Goal: Browse casually: Explore the website without a specific task or goal

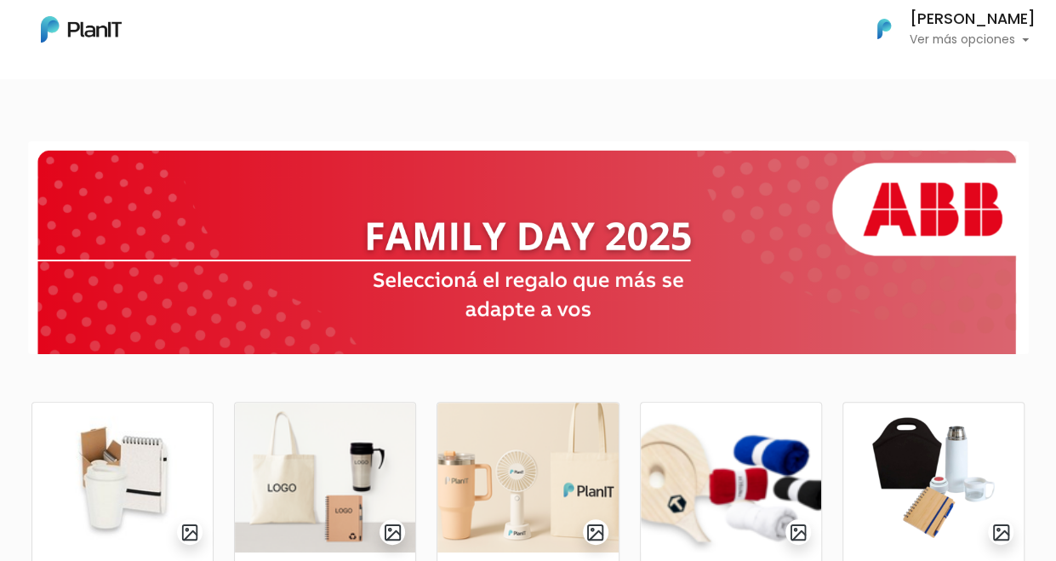
click at [223, 94] on body "Mis Compras Mi Lista Editar Información Cerrar Sesión Carina Doblas Ver más opc…" at bounding box center [528, 280] width 1056 height 561
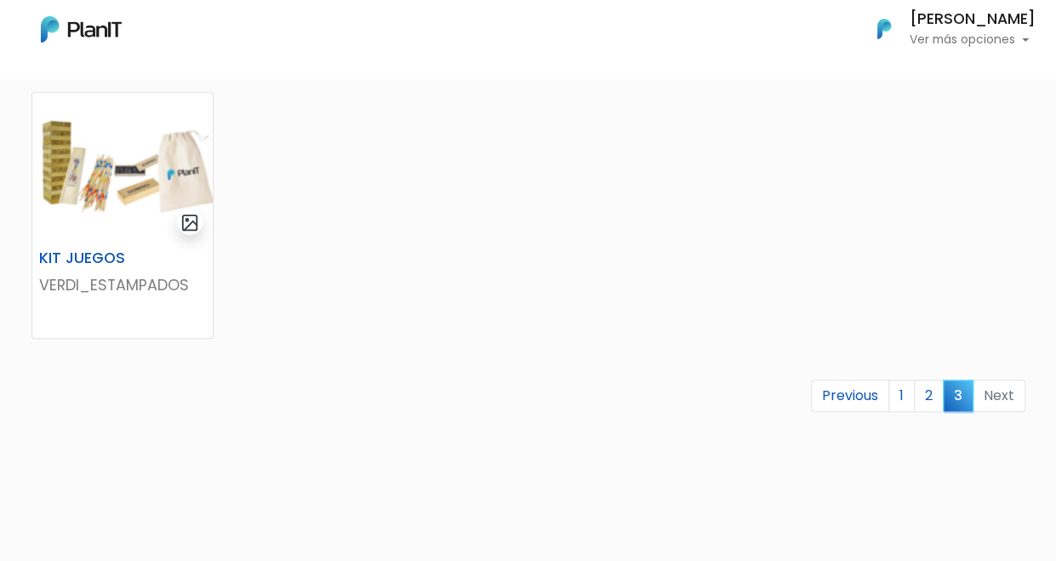
scroll to position [681, 0]
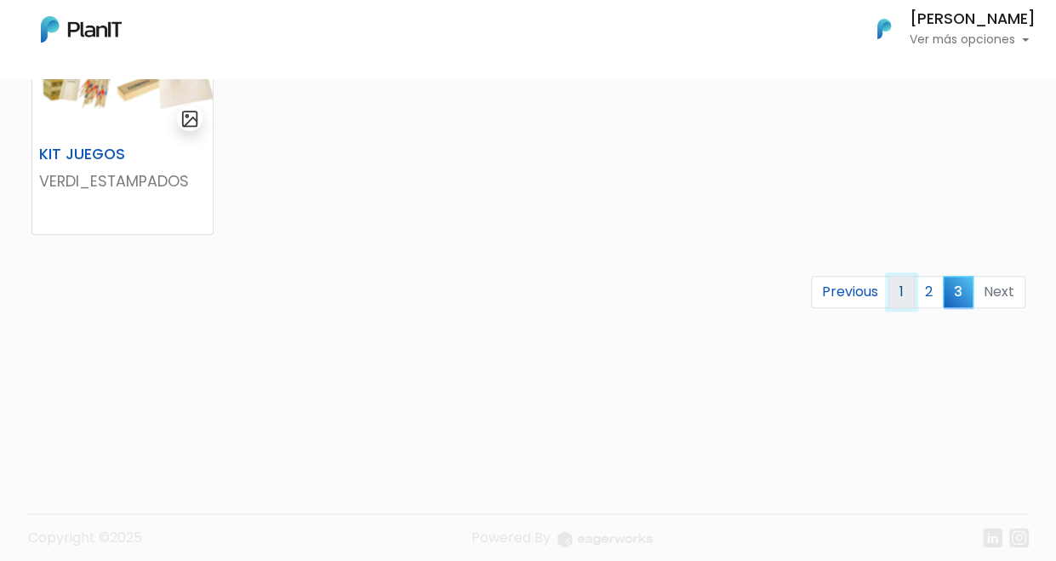
click at [900, 296] on link "1" at bounding box center [902, 292] width 26 height 32
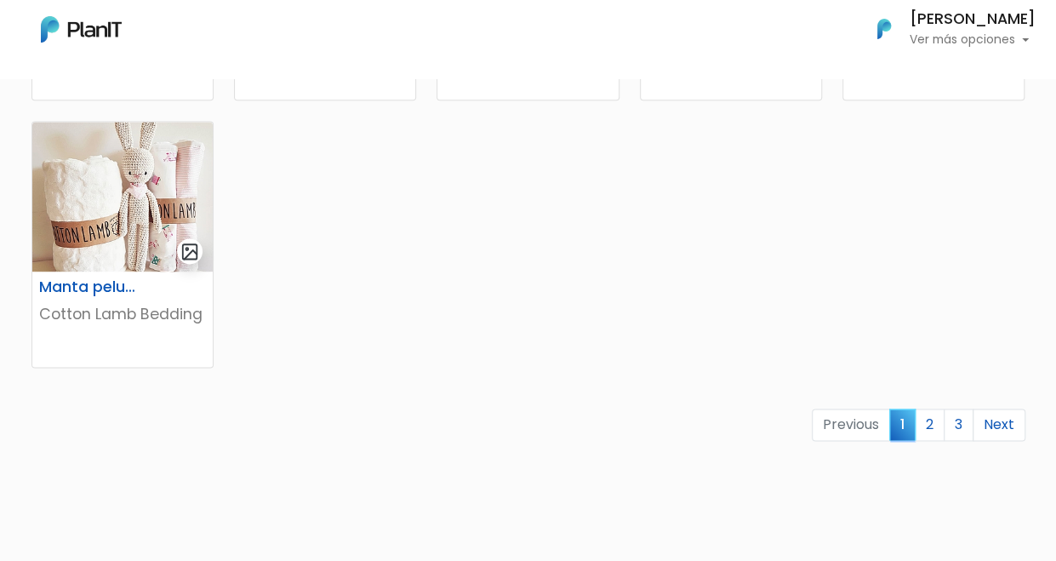
scroll to position [1106, 0]
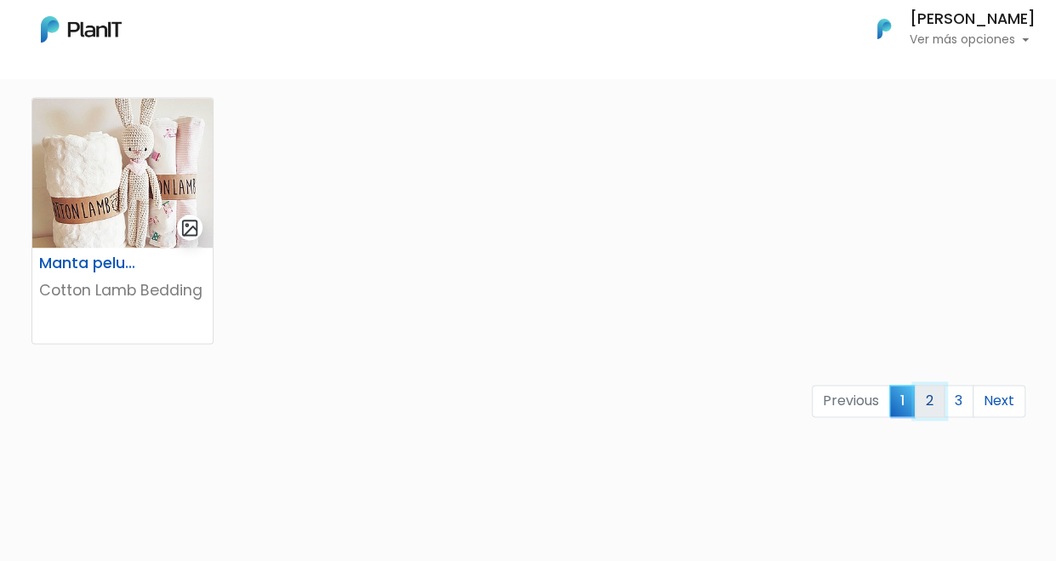
click at [925, 399] on link "2" at bounding box center [930, 401] width 30 height 32
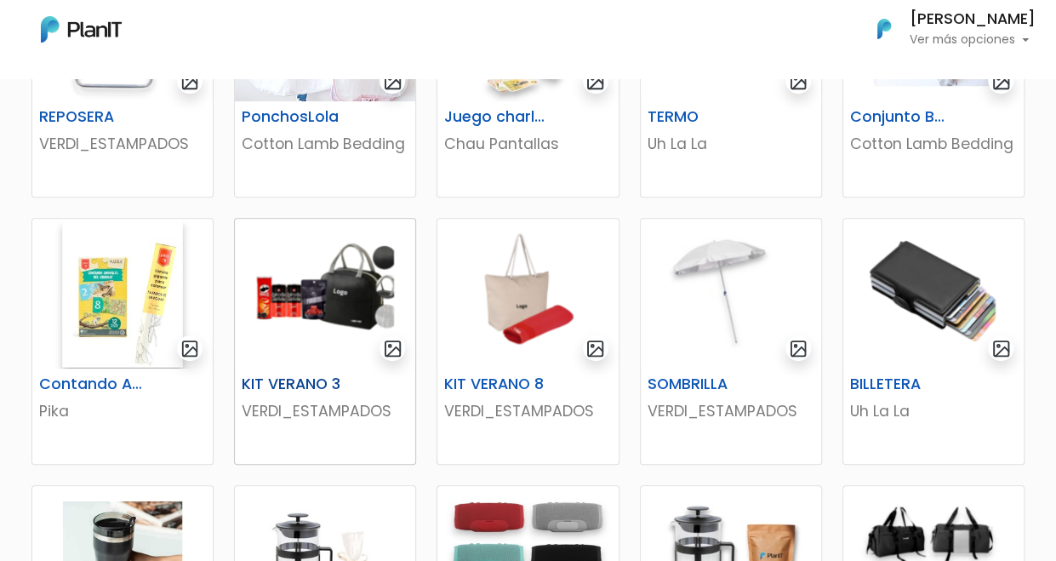
scroll to position [426, 0]
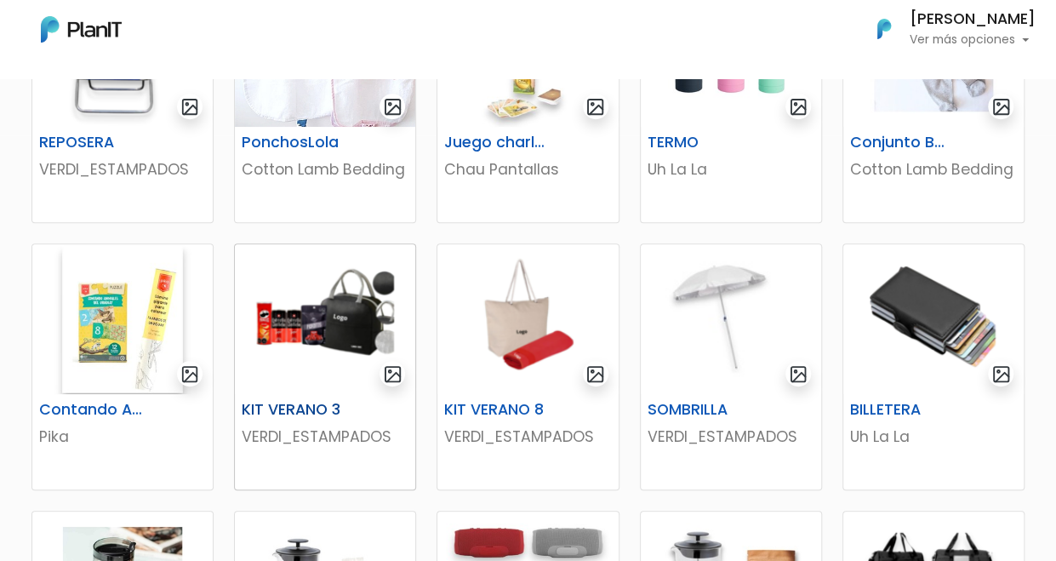
click at [327, 315] on img at bounding box center [325, 319] width 180 height 150
click at [515, 378] on img at bounding box center [527, 319] width 180 height 150
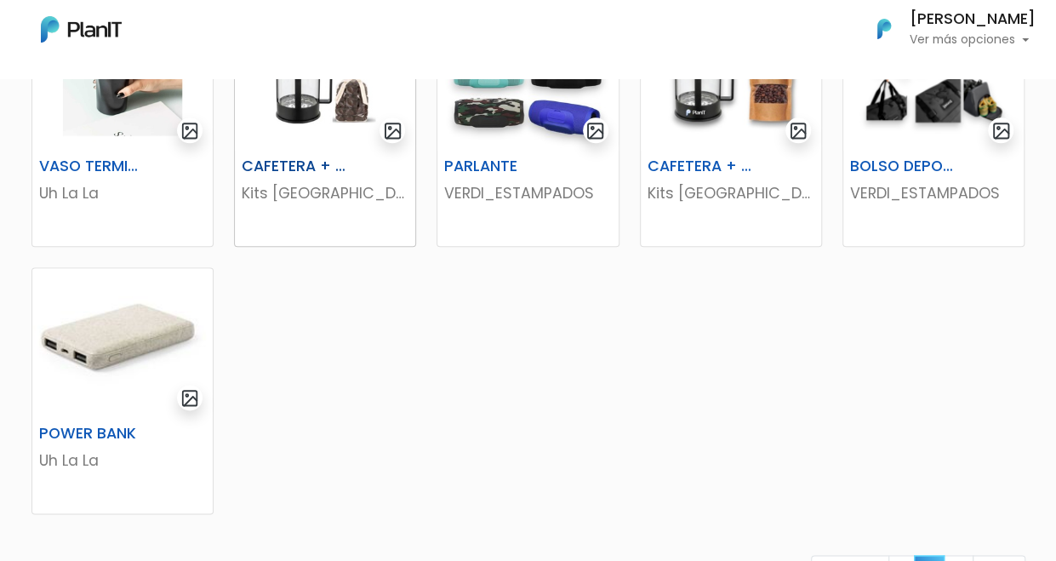
scroll to position [1191, 0]
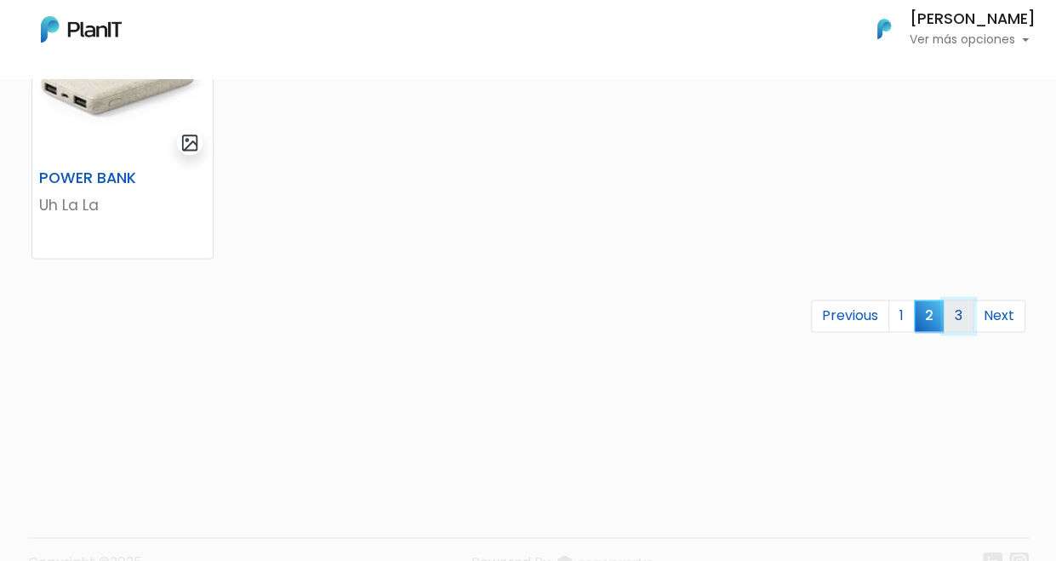
click at [952, 317] on link "3" at bounding box center [959, 316] width 30 height 32
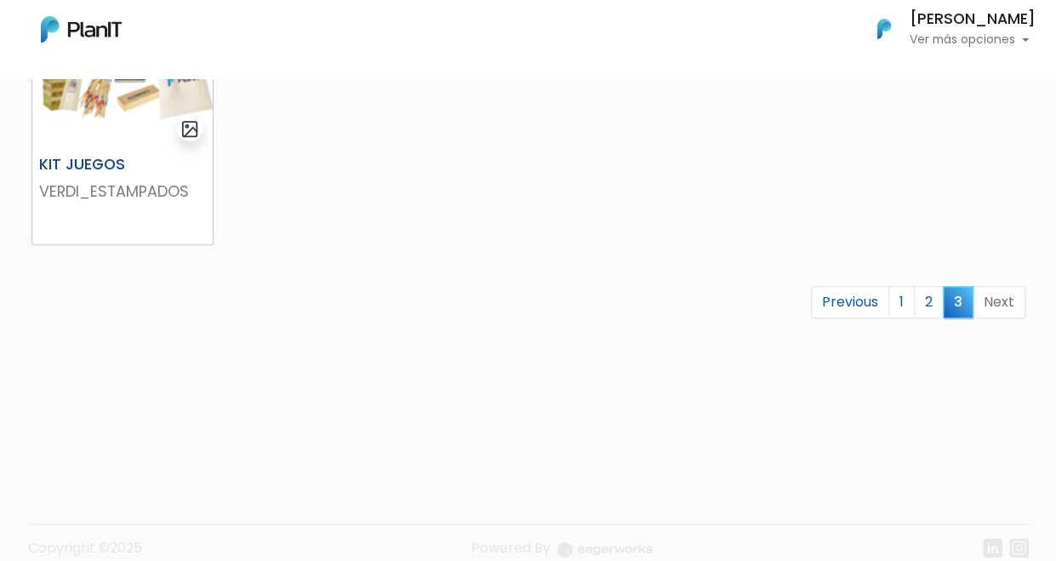
scroll to position [694, 0]
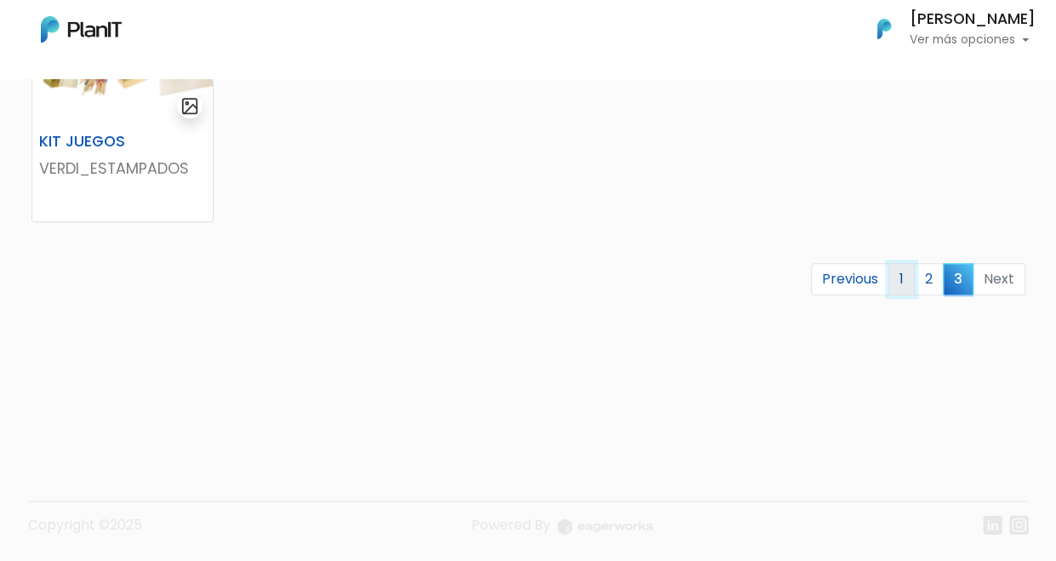
click at [902, 280] on link "1" at bounding box center [902, 279] width 26 height 32
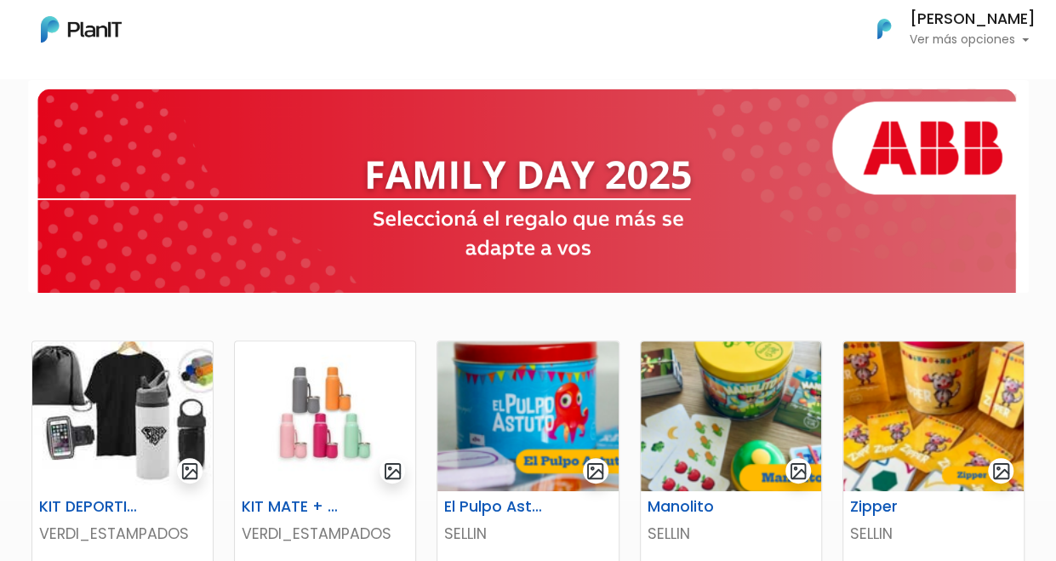
scroll to position [170, 0]
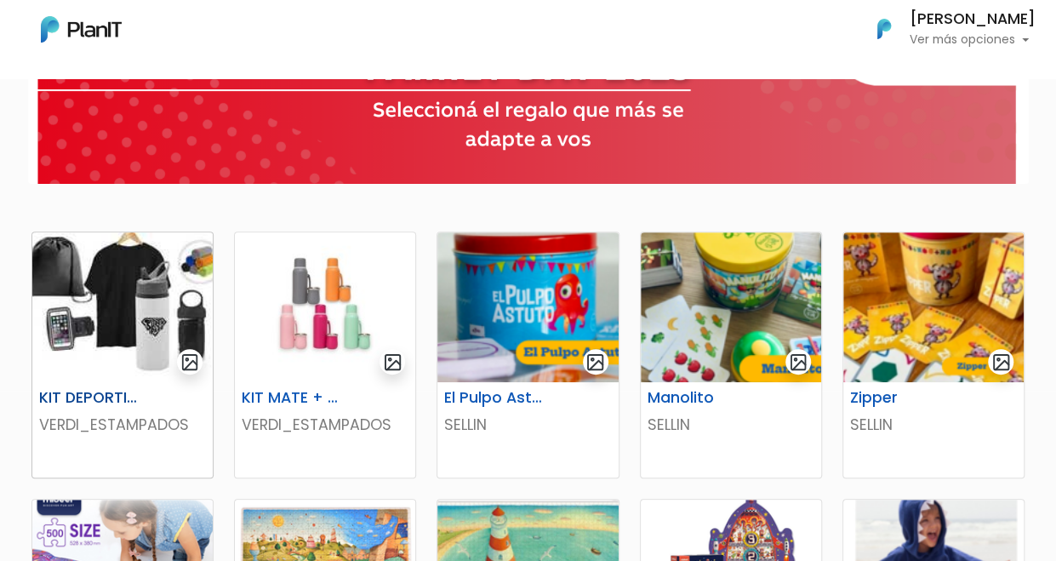
click at [134, 331] on img at bounding box center [122, 307] width 180 height 150
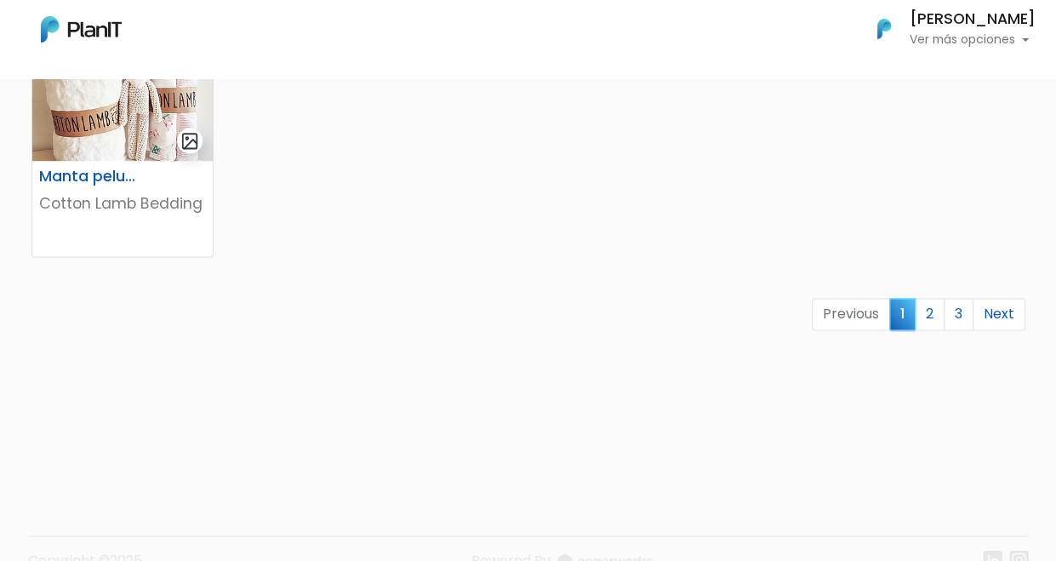
scroll to position [1228, 0]
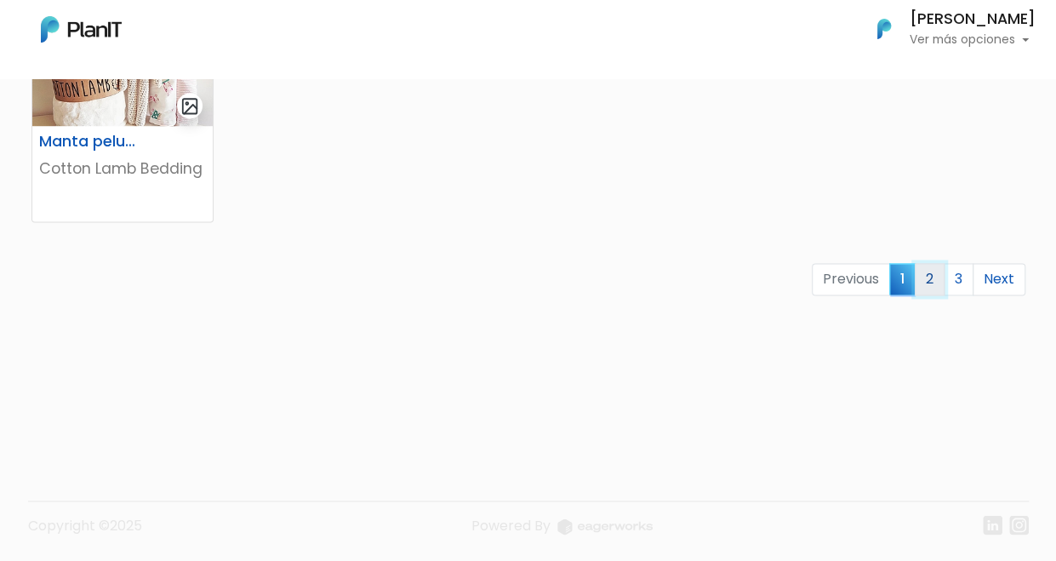
click at [929, 277] on link "2" at bounding box center [930, 279] width 30 height 32
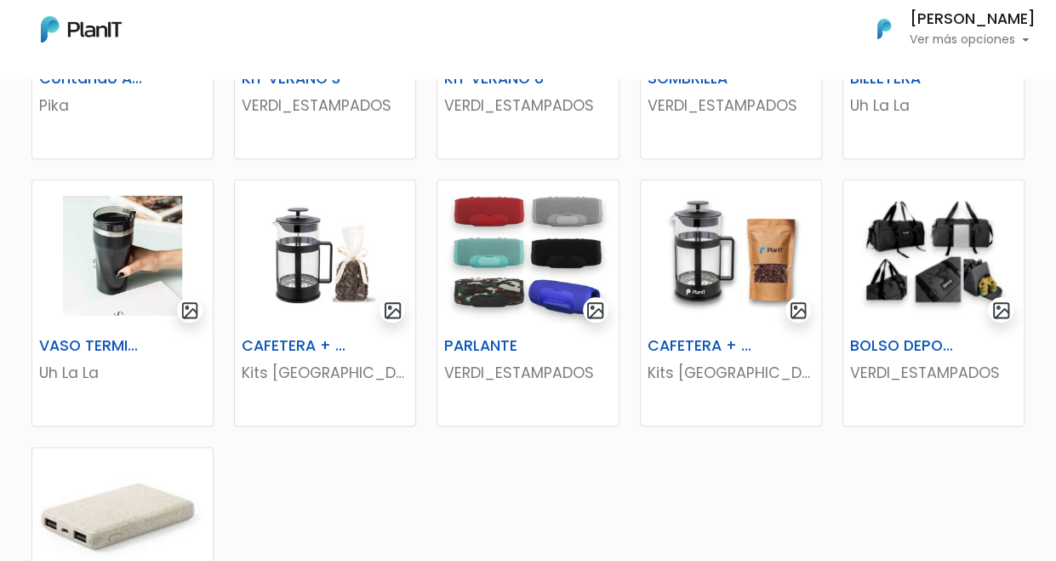
scroll to position [766, 0]
